Goal: Task Accomplishment & Management: Complete application form

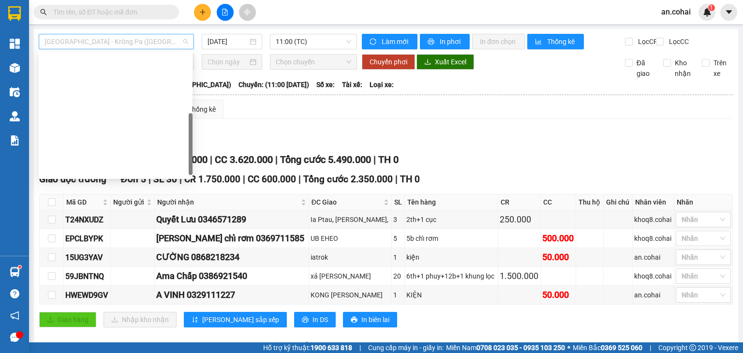
click at [122, 47] on span "[GEOGRAPHIC_DATA] - Krông Pa ([GEOGRAPHIC_DATA])" at bounding box center [117, 41] width 144 height 15
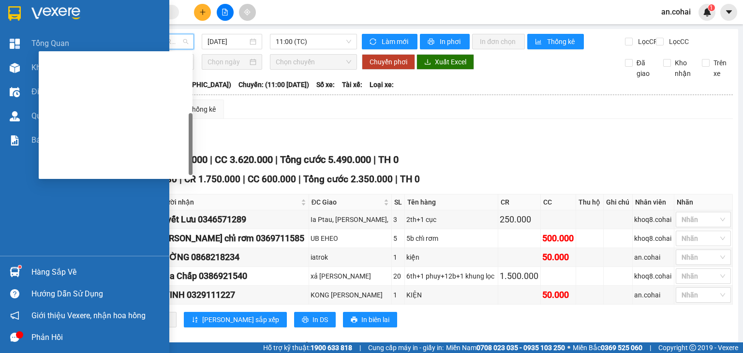
click at [24, 272] on div "Hàng sắp về" at bounding box center [84, 272] width 169 height 22
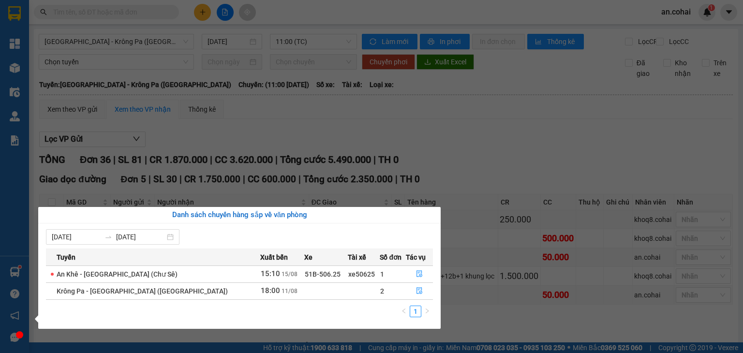
click at [323, 155] on section "Kết quả tìm kiếm ( 23 ) Bộ lọc Mã ĐH Trạng thái Món hàng Thu hộ Tổng cước Chưa …" at bounding box center [371, 176] width 743 height 353
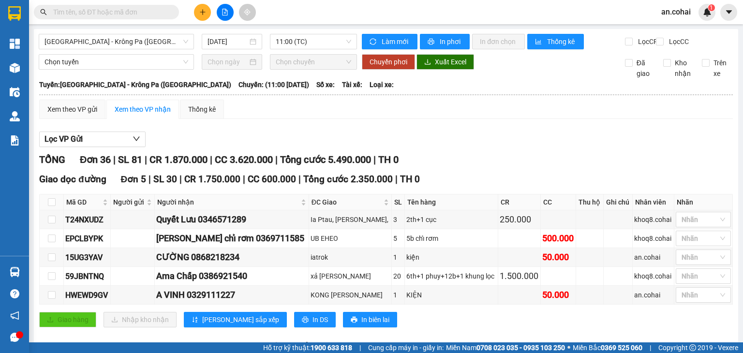
click at [133, 7] on input "text" at bounding box center [110, 12] width 114 height 11
click at [136, 11] on input "text" at bounding box center [110, 12] width 114 height 11
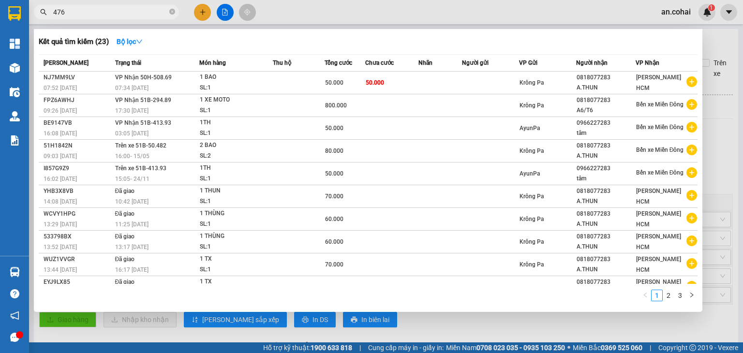
type input "4763"
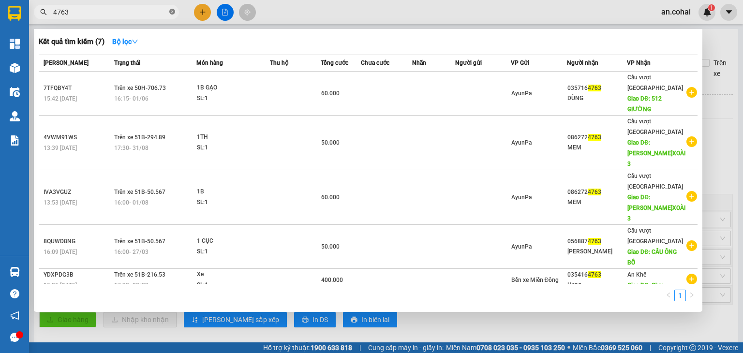
click at [174, 11] on icon "close-circle" at bounding box center [172, 12] width 6 height 6
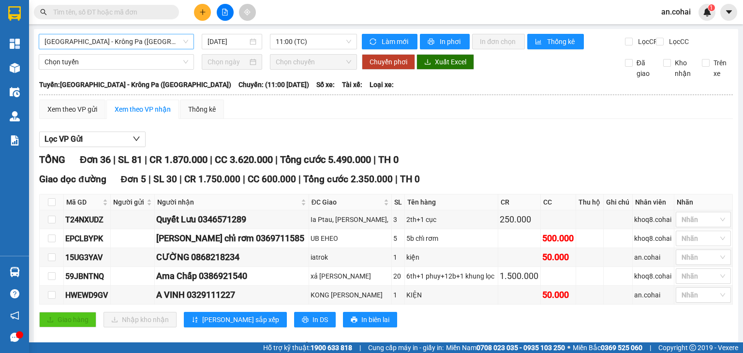
click at [148, 41] on span "[GEOGRAPHIC_DATA] - Krông Pa ([GEOGRAPHIC_DATA])" at bounding box center [117, 41] width 144 height 15
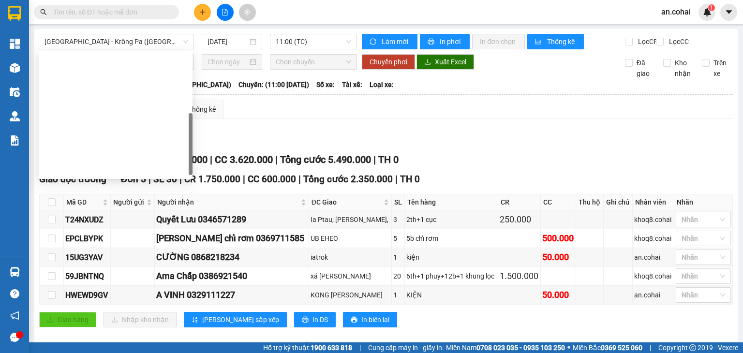
click at [120, 5] on span at bounding box center [106, 12] width 145 height 15
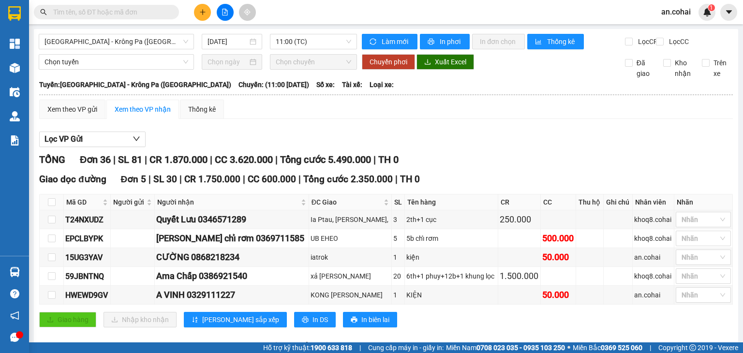
click at [116, 17] on span at bounding box center [106, 12] width 145 height 15
click at [109, 8] on input "text" at bounding box center [110, 12] width 114 height 11
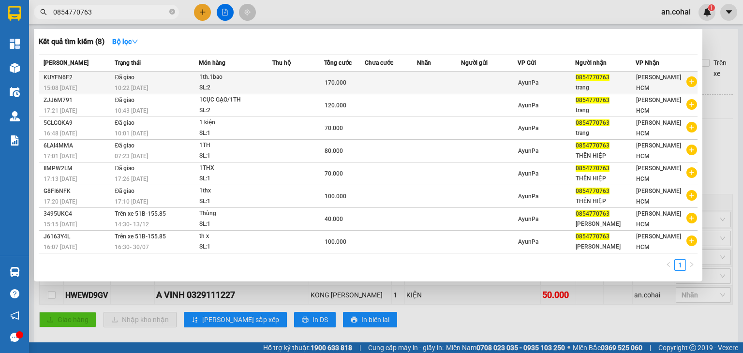
type input "0854770763"
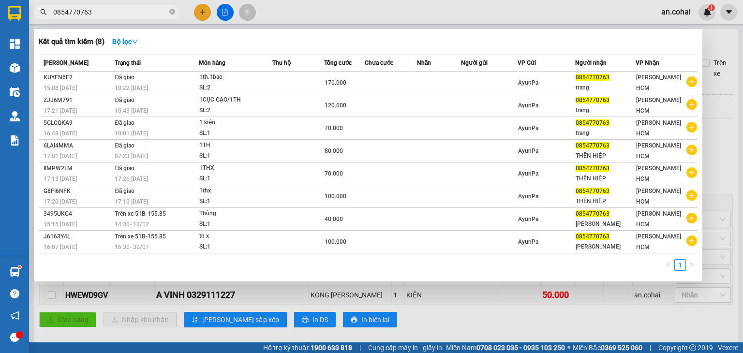
click at [196, 5] on div at bounding box center [371, 176] width 743 height 353
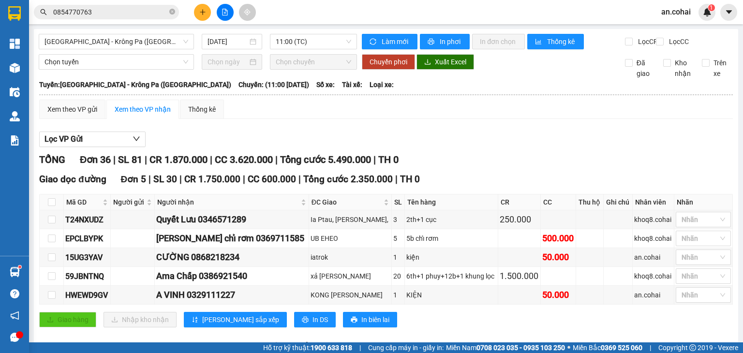
click at [201, 6] on button at bounding box center [202, 12] width 17 height 17
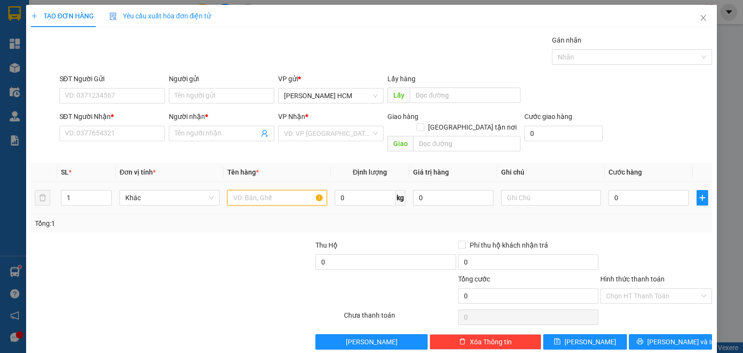
click at [243, 190] on input "text" at bounding box center [277, 197] width 100 height 15
type input "THÙNG"
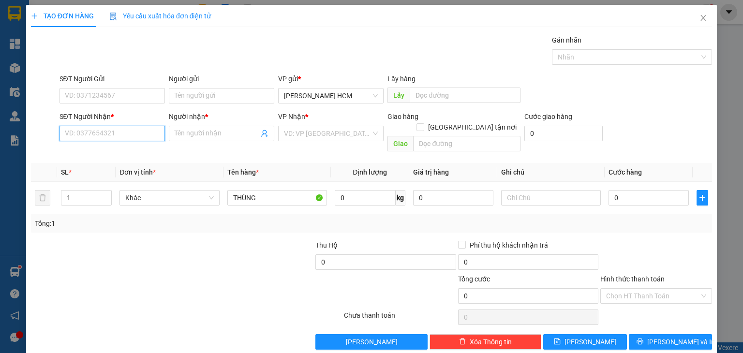
click at [131, 134] on input "SĐT Người Nhận *" at bounding box center [112, 133] width 105 height 15
click at [698, 14] on span "Close" at bounding box center [703, 18] width 27 height 27
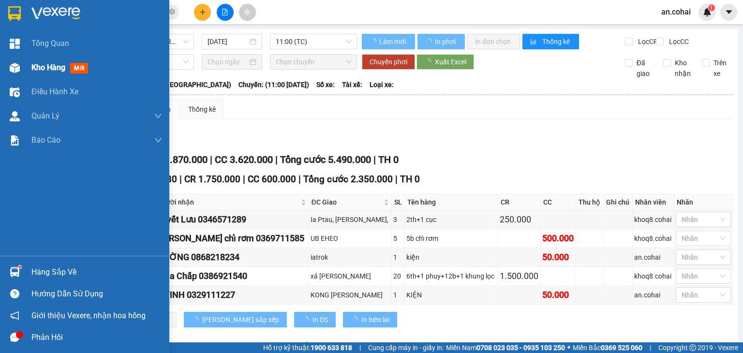
click at [0, 59] on div "Kho hàng mới" at bounding box center [84, 68] width 169 height 24
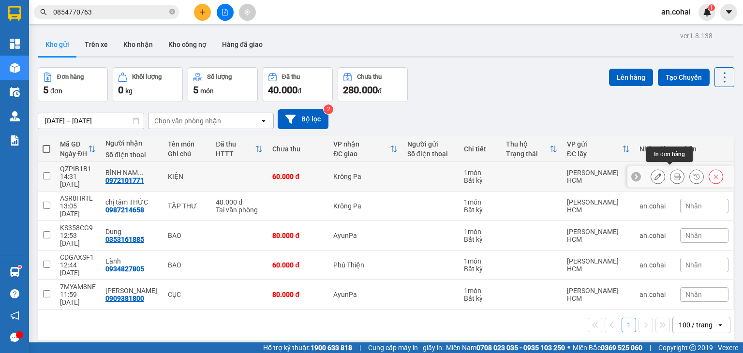
click at [674, 175] on icon at bounding box center [677, 176] width 7 height 7
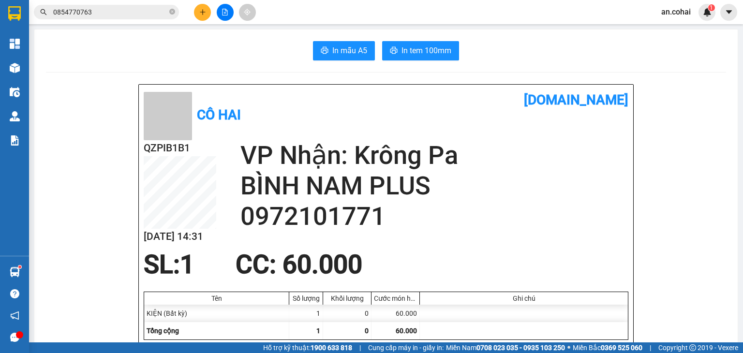
click at [399, 44] on button "In tem 100mm" at bounding box center [420, 50] width 77 height 19
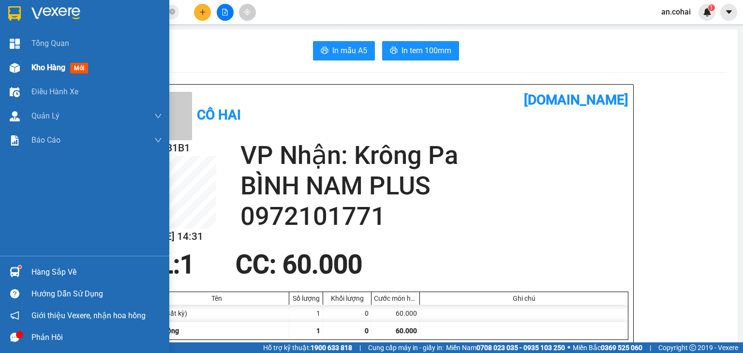
click at [38, 61] on div "Kho hàng mới" at bounding box center [61, 67] width 60 height 12
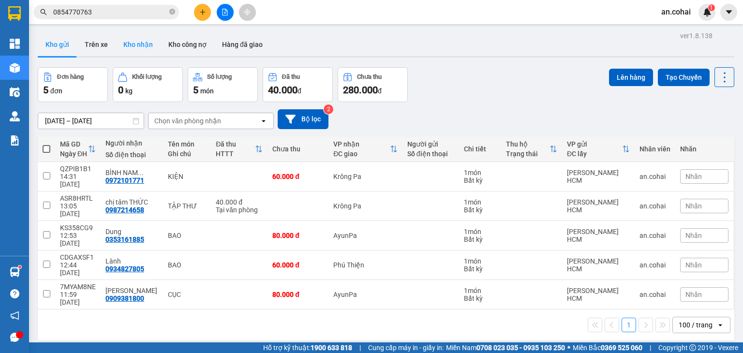
click at [143, 52] on button "Kho nhận" at bounding box center [138, 44] width 45 height 23
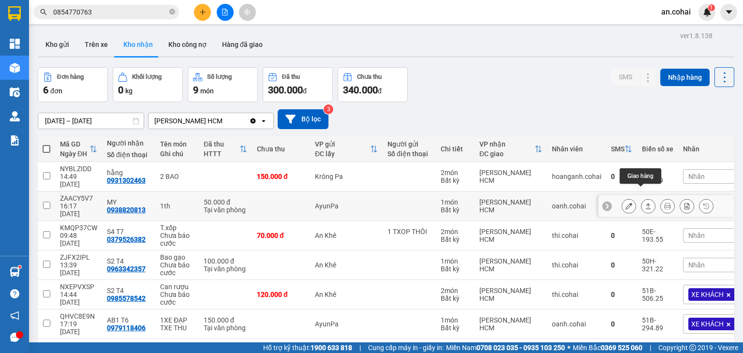
click at [645, 203] on icon at bounding box center [648, 206] width 7 height 7
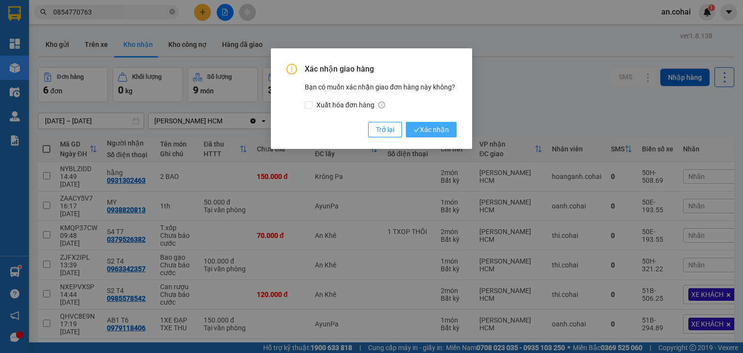
click at [448, 132] on span "Xác nhận" at bounding box center [431, 129] width 35 height 11
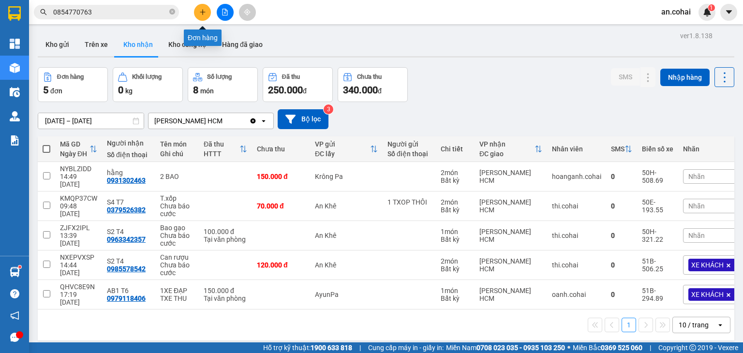
click at [203, 9] on icon "plus" at bounding box center [202, 12] width 7 height 7
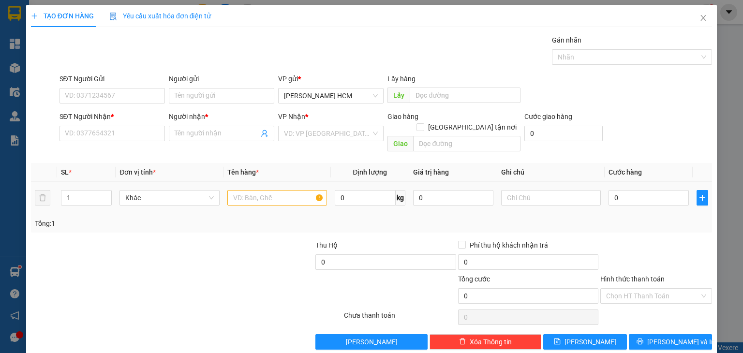
click at [242, 188] on div at bounding box center [277, 197] width 100 height 19
click at [245, 190] on input "text" at bounding box center [277, 197] width 100 height 15
type input "bao"
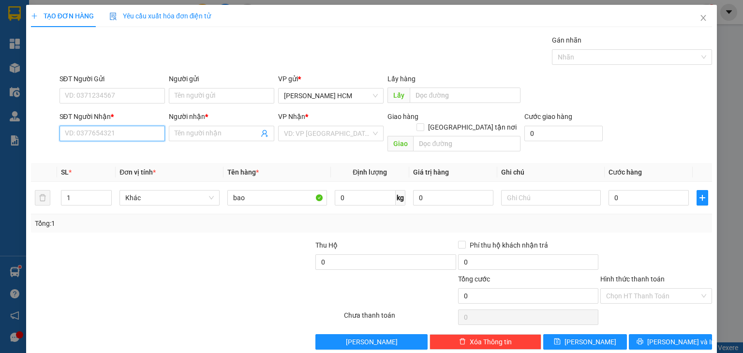
click at [156, 138] on input "SĐT Người Nhận *" at bounding box center [112, 133] width 105 height 15
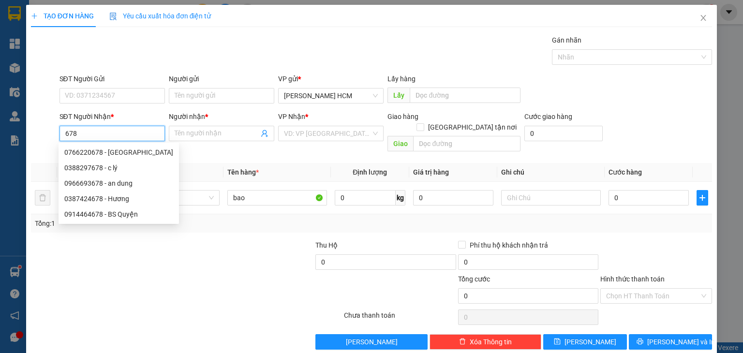
click at [103, 185] on div "0966693678 - an dung" at bounding box center [118, 183] width 109 height 11
type input "0966693678"
type input "an dung"
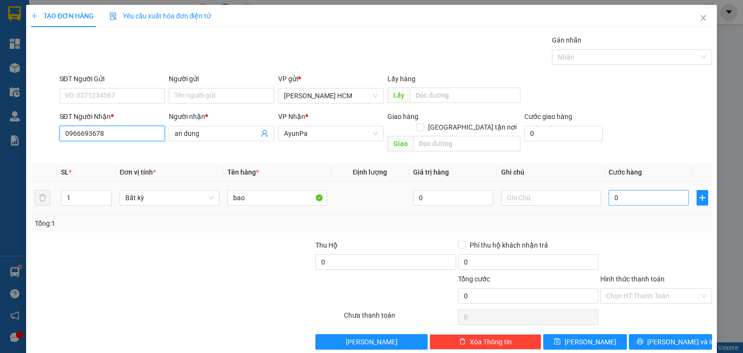
type input "0966693678"
click at [615, 190] on input "0" at bounding box center [649, 197] width 80 height 15
type input "001"
type input "1"
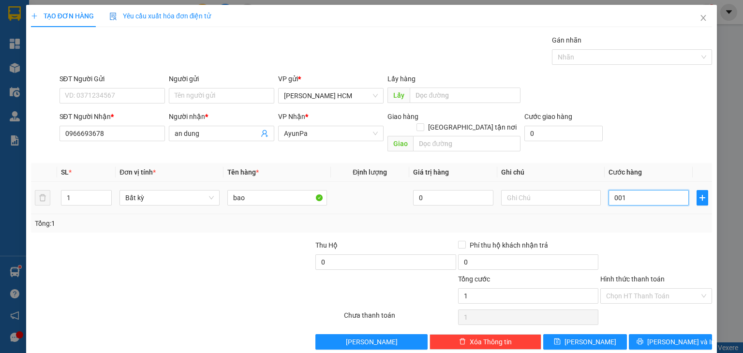
type input "0.012"
type input "12"
type input "00.120"
type input "120"
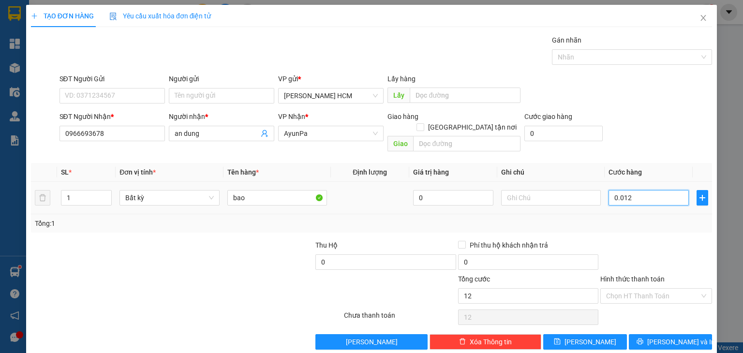
type input "120"
type input "120.000"
click at [643, 339] on icon "printer" at bounding box center [640, 342] width 6 height 6
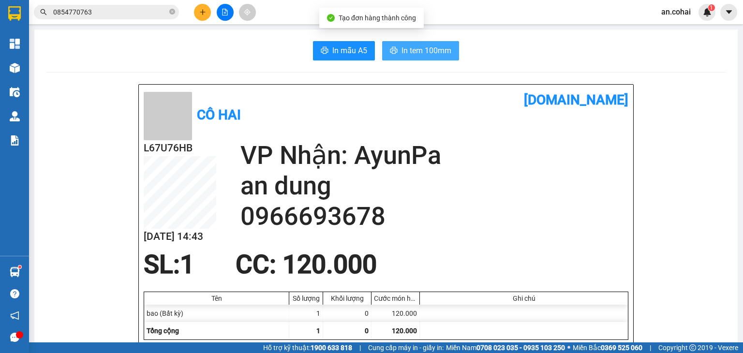
click at [446, 55] on span "In tem 100mm" at bounding box center [427, 51] width 50 height 12
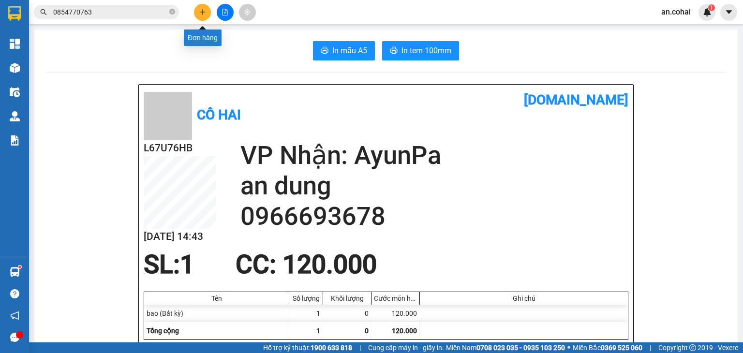
click at [209, 11] on button at bounding box center [202, 12] width 17 height 17
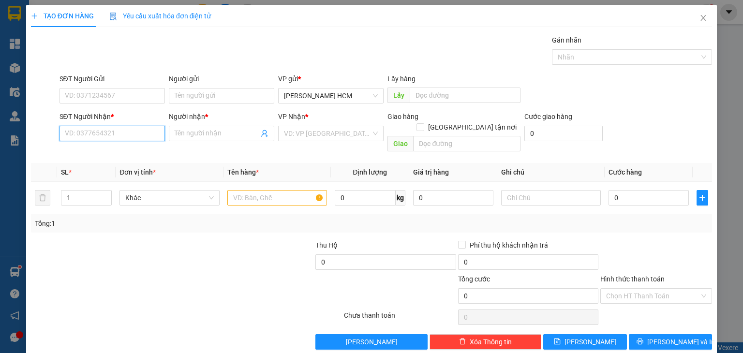
click at [112, 131] on input "SĐT Người Nhận *" at bounding box center [112, 133] width 105 height 15
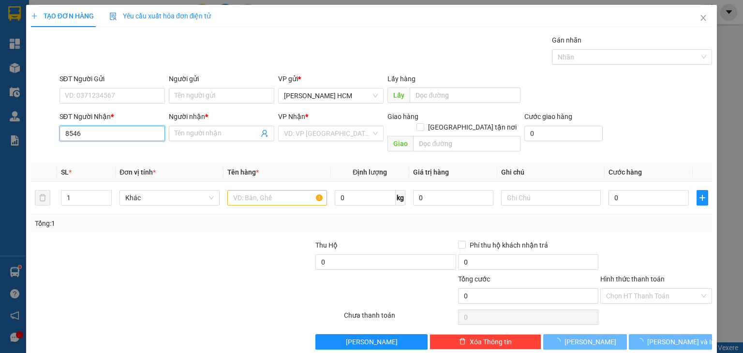
drag, startPoint x: 110, startPoint y: 127, endPoint x: 110, endPoint y: 134, distance: 7.3
click at [110, 127] on input "8546" at bounding box center [112, 133] width 105 height 15
click at [108, 137] on input "8546" at bounding box center [112, 133] width 105 height 15
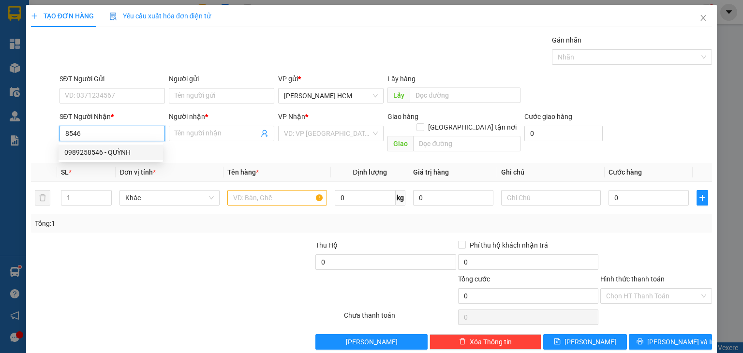
click at [107, 153] on div "0989258546 - QUỲNH" at bounding box center [110, 152] width 93 height 11
type input "0989258546"
type input "QUỲNH"
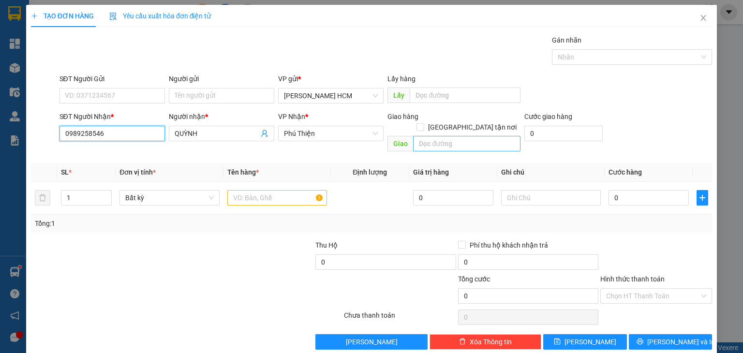
type input "0989258546"
click at [454, 136] on input "text" at bounding box center [466, 143] width 107 height 15
type input "ĐIÊM 9"
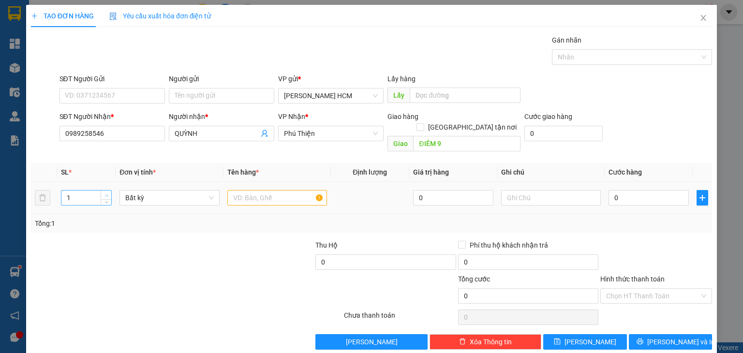
type input "2"
click at [106, 194] on icon "up" at bounding box center [106, 195] width 3 height 3
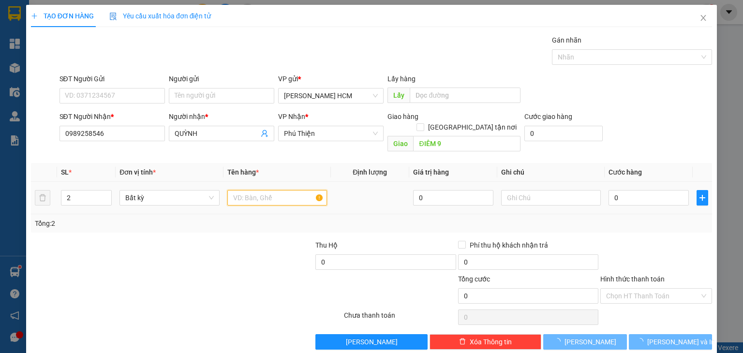
click at [245, 190] on input "text" at bounding box center [277, 197] width 100 height 15
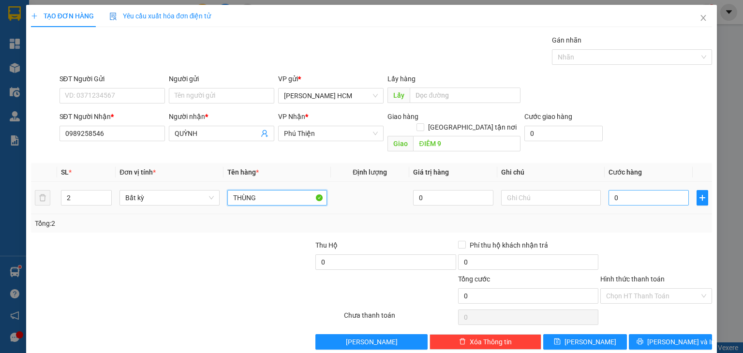
type input "THÙNG"
click at [621, 190] on input "0" at bounding box center [649, 197] width 80 height 15
type input "005"
type input "5"
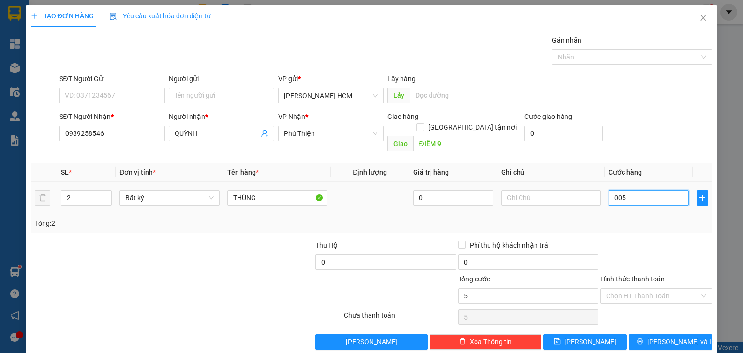
type input "5"
drag, startPoint x: 623, startPoint y: 187, endPoint x: 604, endPoint y: 194, distance: 19.9
click at [609, 194] on input "005" at bounding box center [649, 197] width 80 height 15
type input "1"
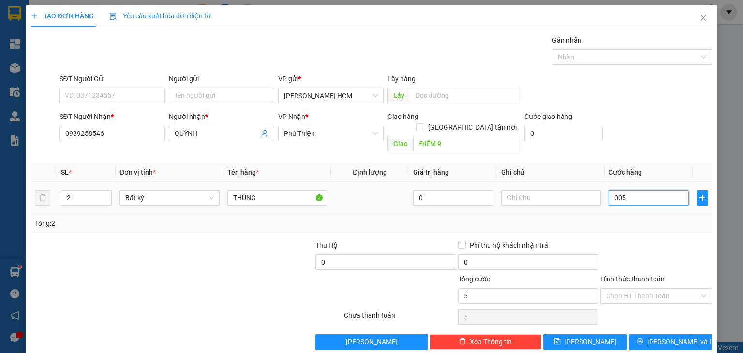
type input "1"
type input "11"
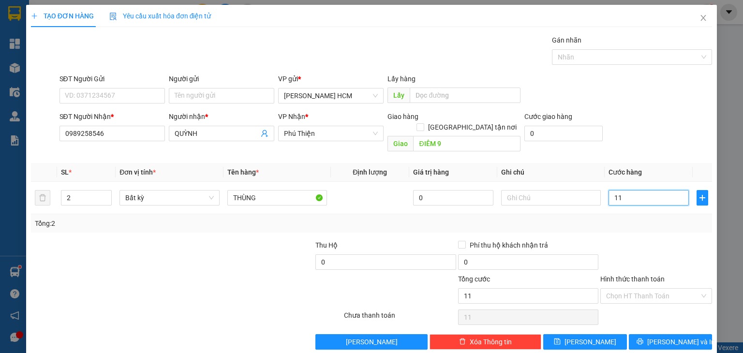
type input "110"
type input "110.000"
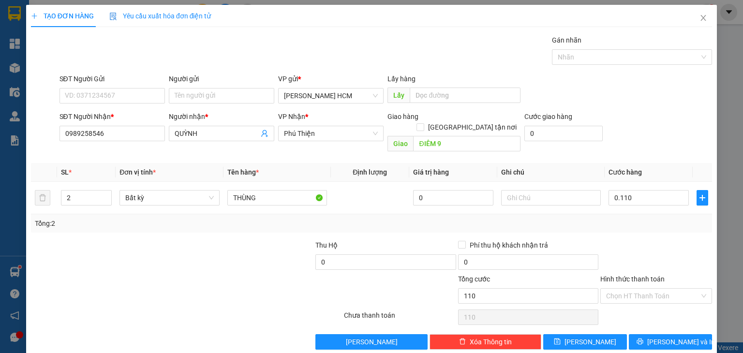
type input "110.000"
drag, startPoint x: 654, startPoint y: 315, endPoint x: 652, endPoint y: 322, distance: 7.0
click at [654, 315] on div "Chọn HT Thanh Toán" at bounding box center [657, 317] width 114 height 19
click at [644, 338] on icon "printer" at bounding box center [640, 341] width 7 height 7
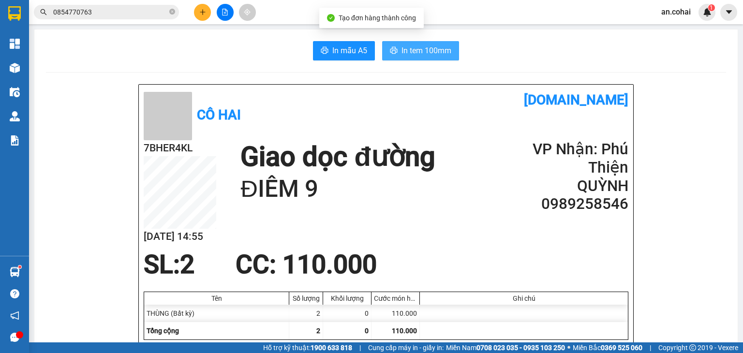
click at [439, 53] on span "In tem 100mm" at bounding box center [427, 51] width 50 height 12
click at [443, 53] on span "In tem 100mm" at bounding box center [427, 51] width 50 height 12
click at [437, 47] on span "In tem 100mm" at bounding box center [427, 51] width 50 height 12
click at [196, 10] on button at bounding box center [202, 12] width 17 height 17
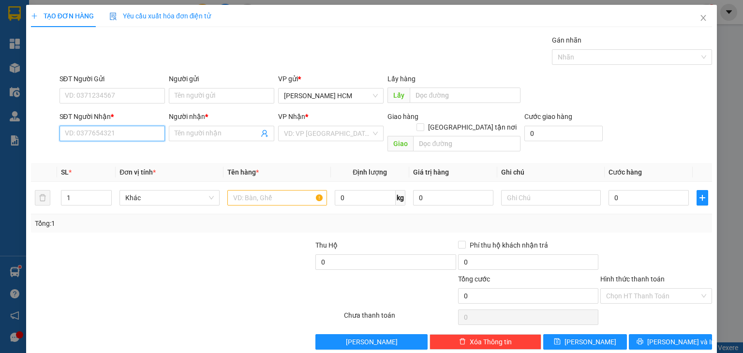
click at [134, 128] on input "SĐT Người Nhận *" at bounding box center [112, 133] width 105 height 15
type input "02692212781"
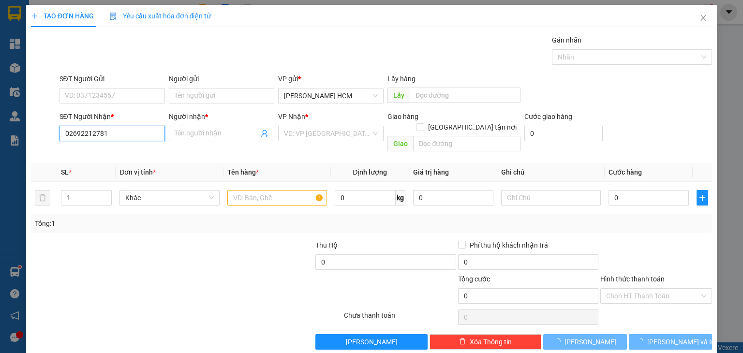
click at [128, 138] on input "02692212781" at bounding box center [112, 133] width 105 height 15
click at [124, 150] on div "02692212781 - [PERSON_NAME]" at bounding box center [113, 152] width 99 height 11
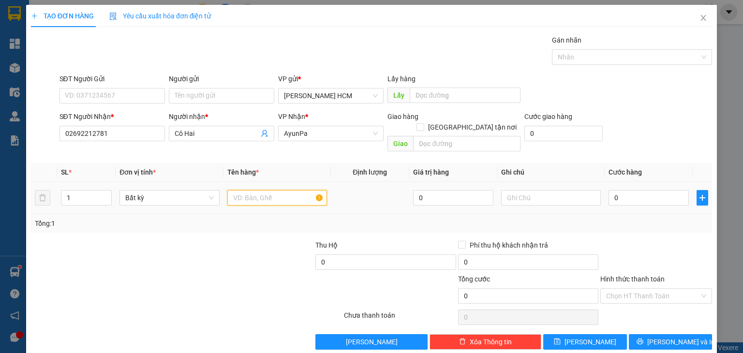
click at [229, 190] on input "text" at bounding box center [277, 197] width 100 height 15
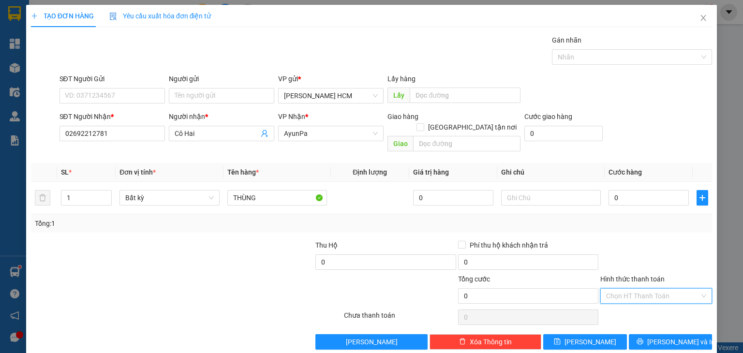
click at [631, 289] on input "Hình thức thanh toán" at bounding box center [652, 296] width 93 height 15
click at [625, 320] on div "Miễn phí" at bounding box center [650, 319] width 99 height 11
click at [636, 334] on button "[PERSON_NAME] và In" at bounding box center [671, 341] width 84 height 15
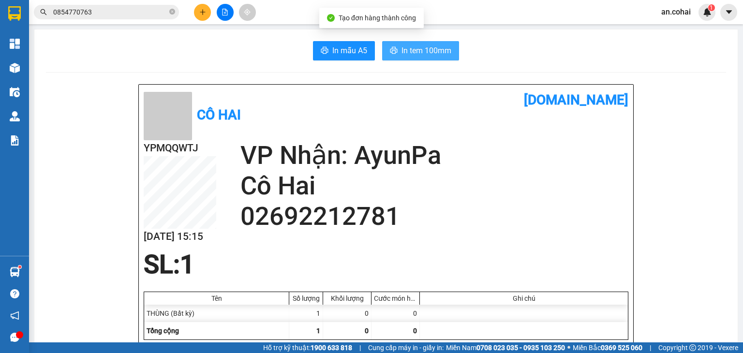
click at [430, 49] on span "In tem 100mm" at bounding box center [427, 51] width 50 height 12
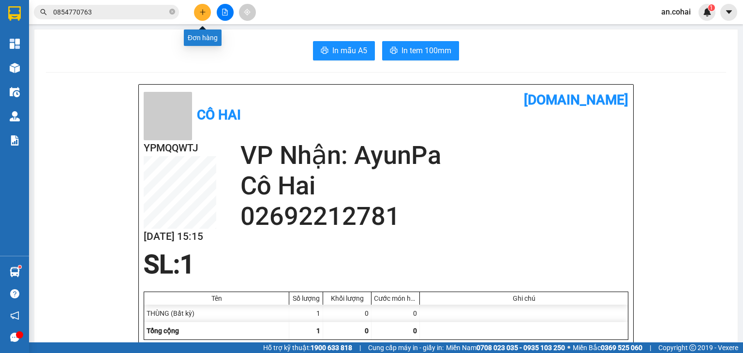
click at [203, 8] on button at bounding box center [202, 12] width 17 height 17
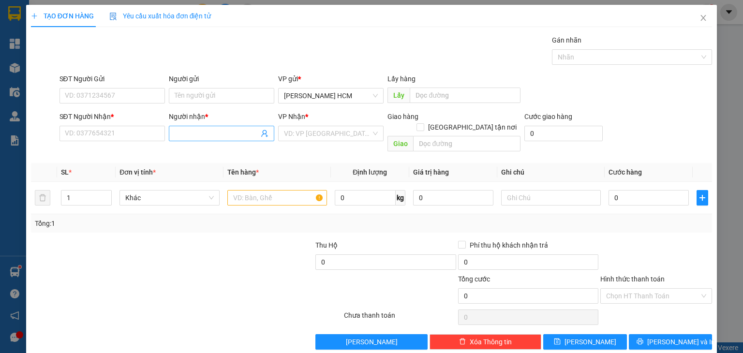
click at [216, 132] on input "Người nhận *" at bounding box center [217, 133] width 84 height 11
type input "ĐL chánh"
click at [218, 146] on div "ĐL Chánh - 0979317179" at bounding box center [219, 152] width 105 height 15
type input "0979317179"
type input "ĐL Chánh"
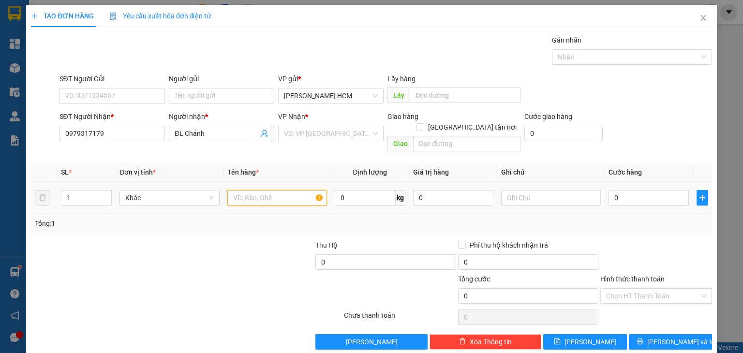
click at [266, 190] on input "text" at bounding box center [277, 197] width 100 height 15
type input "kiện"
click at [609, 190] on input "0" at bounding box center [649, 197] width 80 height 15
type input "60"
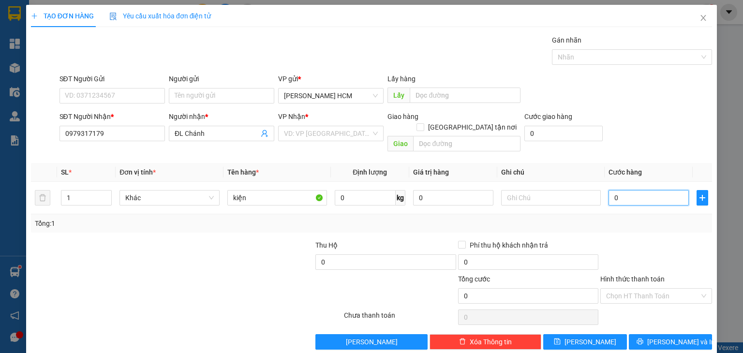
type input "60"
type input "60.000"
click at [606, 218] on div "Tổng: 1" at bounding box center [372, 223] width 674 height 11
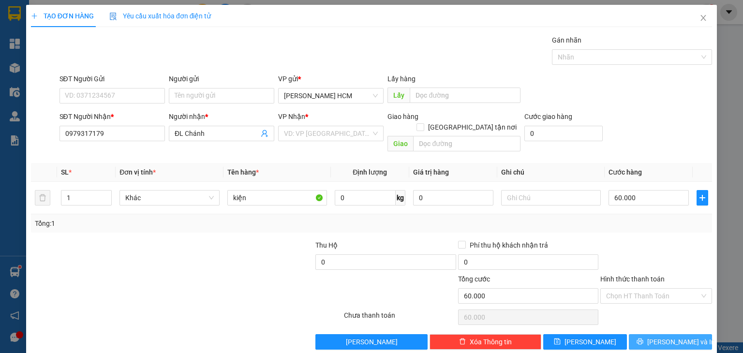
drag, startPoint x: 659, startPoint y: 326, endPoint x: 655, endPoint y: 320, distance: 6.9
click at [659, 337] on span "[PERSON_NAME] và In" at bounding box center [682, 342] width 68 height 11
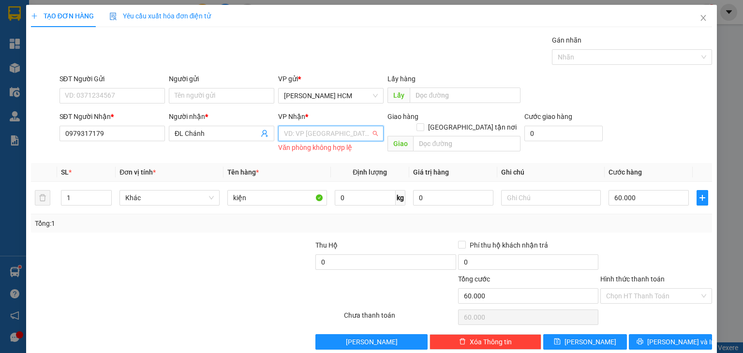
click at [348, 139] on input "search" at bounding box center [327, 133] width 87 height 15
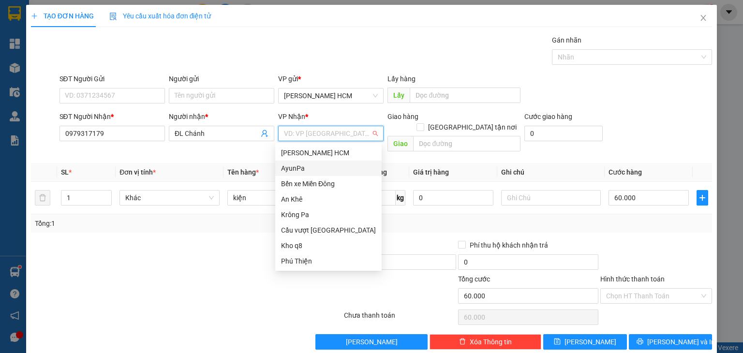
click at [301, 165] on div "AyunPa" at bounding box center [328, 168] width 95 height 11
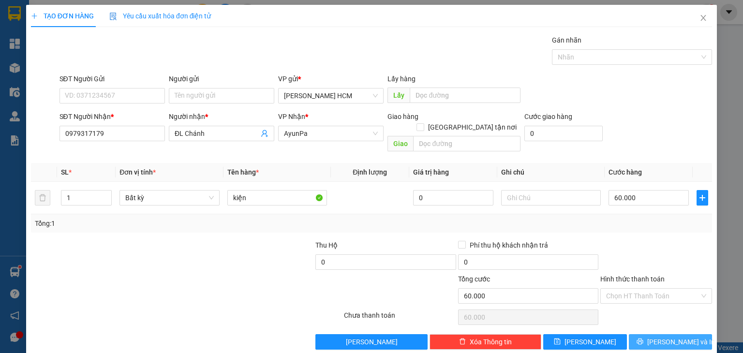
click at [664, 334] on button "[PERSON_NAME] và In" at bounding box center [671, 341] width 84 height 15
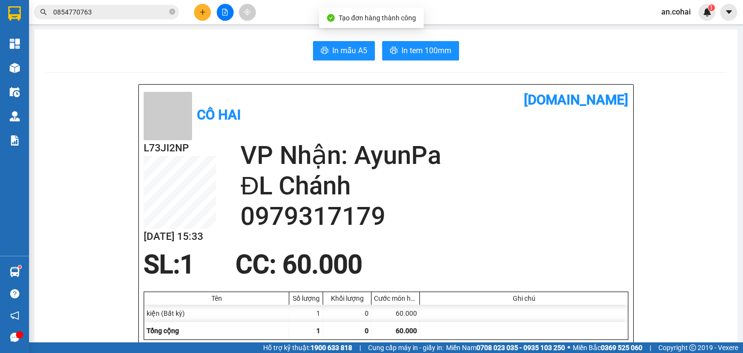
click at [422, 51] on span "In tem 100mm" at bounding box center [427, 51] width 50 height 12
click at [168, 12] on span "0854770763" at bounding box center [106, 12] width 145 height 15
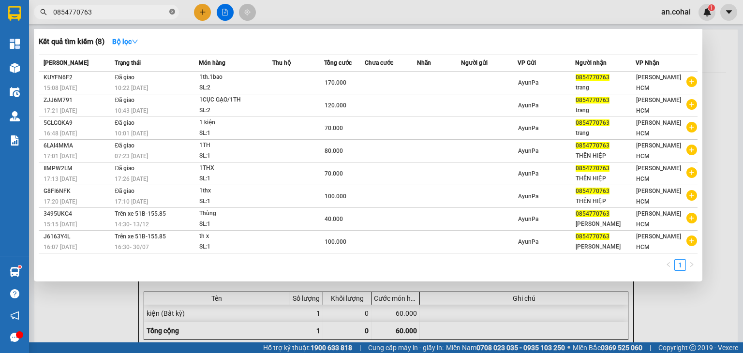
click at [172, 11] on icon "close-circle" at bounding box center [172, 12] width 6 height 6
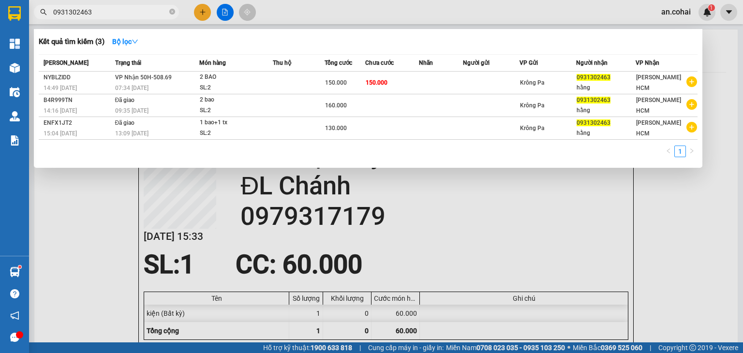
type input "0931302463"
click at [306, 11] on div at bounding box center [371, 176] width 743 height 353
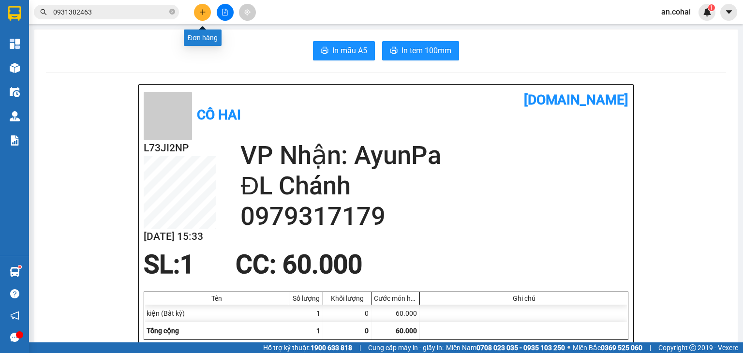
click at [204, 10] on icon "plus" at bounding box center [202, 12] width 7 height 7
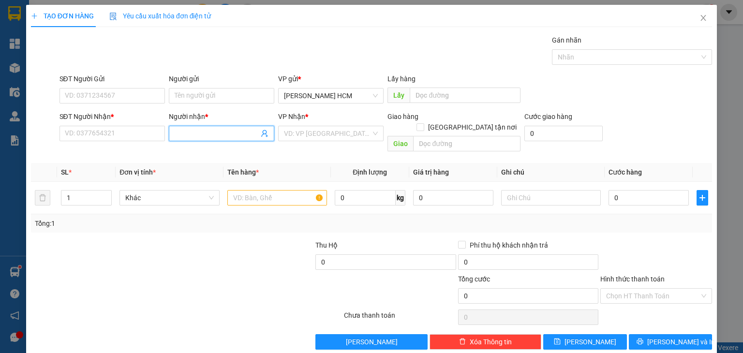
click at [181, 136] on input "Người nhận *" at bounding box center [217, 133] width 84 height 11
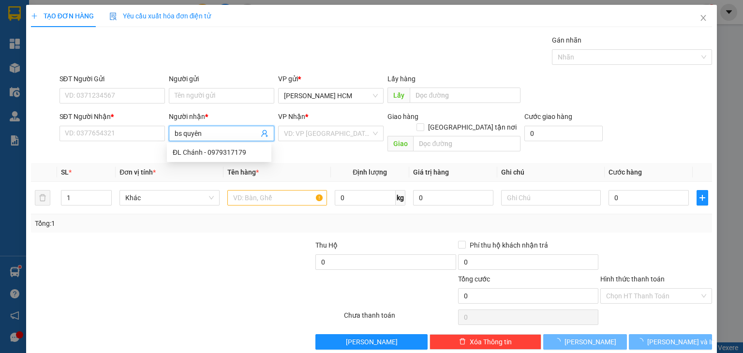
type input "bs quyện"
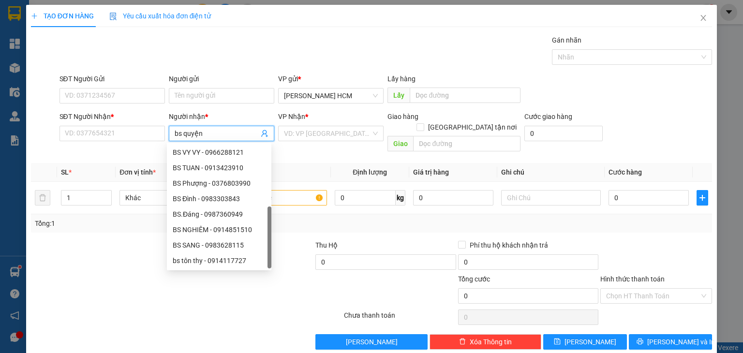
click at [226, 126] on span "bs quyện" at bounding box center [221, 133] width 105 height 15
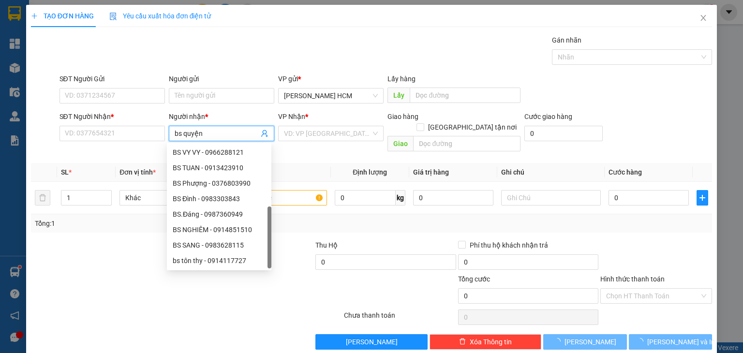
click at [223, 133] on input "bs quyện" at bounding box center [217, 133] width 84 height 11
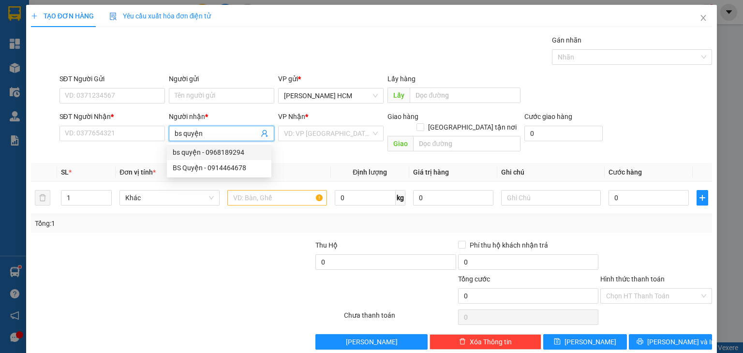
click at [242, 151] on div "bs quyện - 0968189294" at bounding box center [219, 152] width 93 height 11
type input "0968189294"
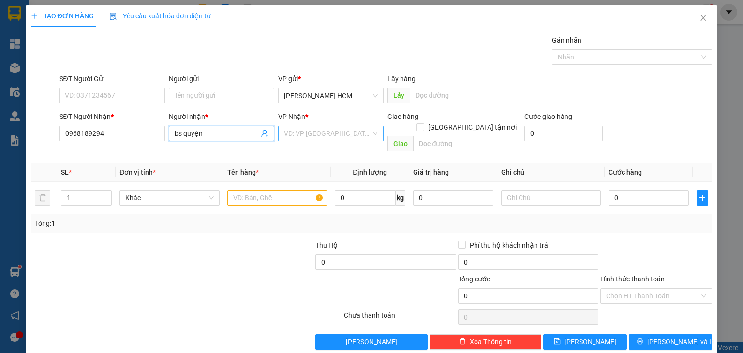
type input "bs quyện"
click at [321, 128] on input "search" at bounding box center [327, 133] width 87 height 15
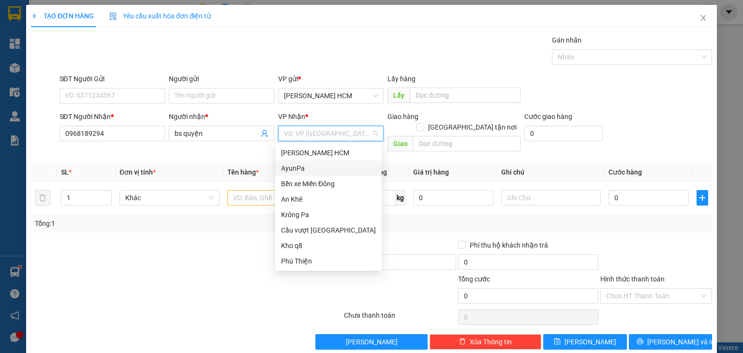
click at [331, 167] on div "AyunPa" at bounding box center [328, 168] width 95 height 11
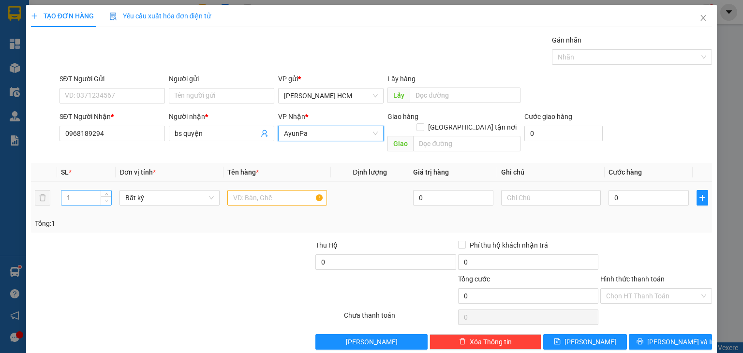
click at [105, 196] on span "Decrease Value" at bounding box center [106, 200] width 11 height 9
type input "2"
click at [107, 193] on span "up" at bounding box center [107, 196] width 6 height 6
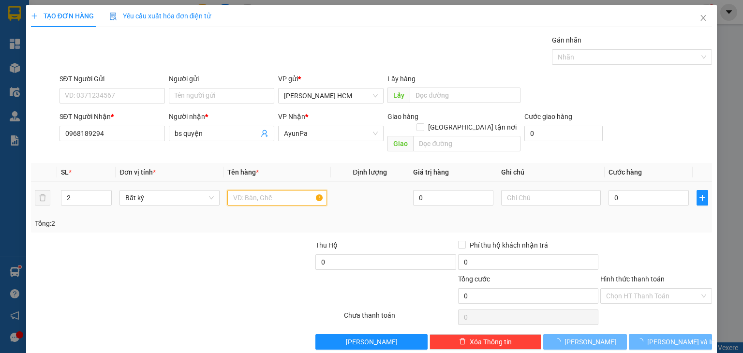
click at [251, 190] on input "text" at bounding box center [277, 197] width 100 height 15
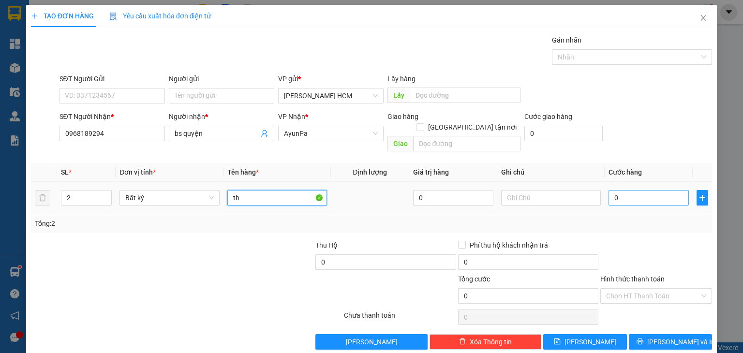
type input "th"
click at [614, 195] on div "0" at bounding box center [649, 197] width 80 height 19
click at [609, 190] on input "0" at bounding box center [649, 197] width 80 height 15
type input "10"
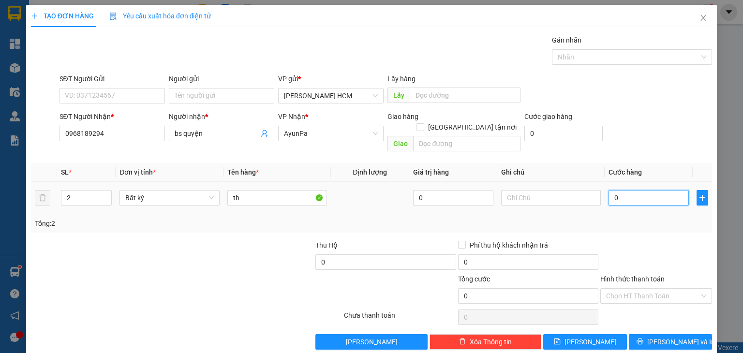
type input "10"
type input "120"
type input "120.000"
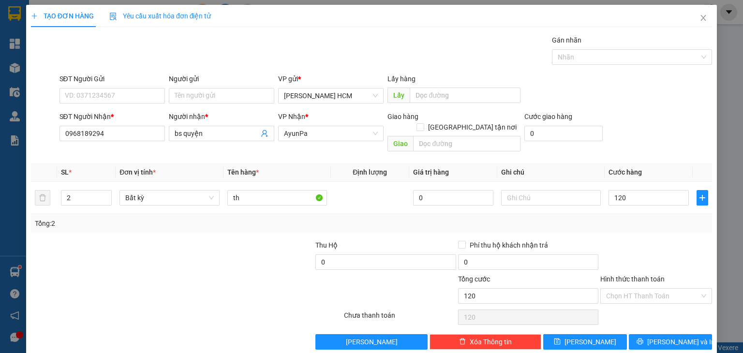
type input "120.000"
drag, startPoint x: 648, startPoint y: 215, endPoint x: 656, endPoint y: 239, distance: 24.3
click at [650, 219] on div "Tổng: 2" at bounding box center [371, 223] width 681 height 18
click at [665, 336] on button "[PERSON_NAME] và In" at bounding box center [671, 341] width 84 height 15
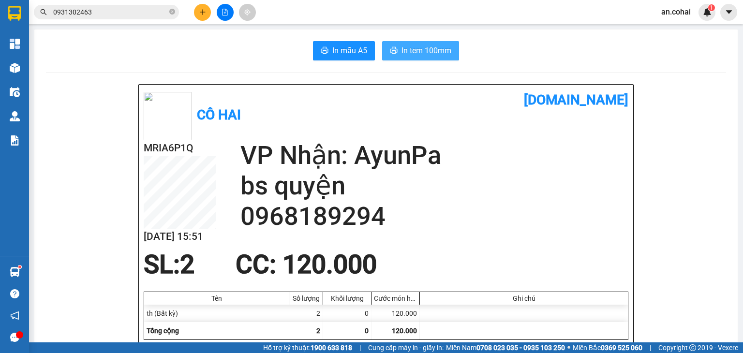
click at [455, 53] on button "In tem 100mm" at bounding box center [420, 50] width 77 height 19
click at [429, 51] on span "In tem 100mm" at bounding box center [427, 51] width 50 height 12
